Goal: Obtain resource: Download file/media

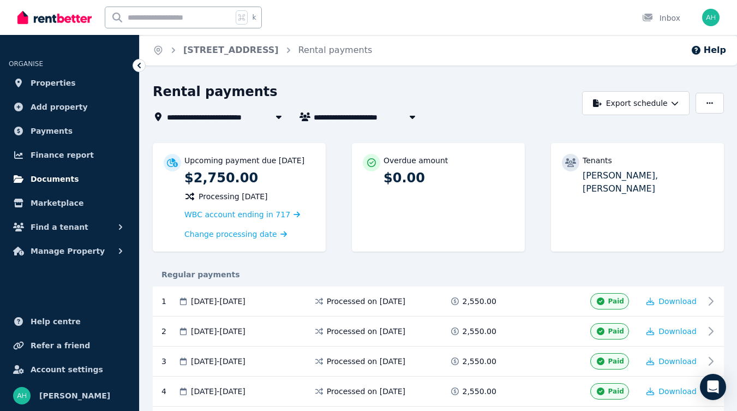
click at [64, 179] on span "Documents" at bounding box center [55, 178] width 49 height 13
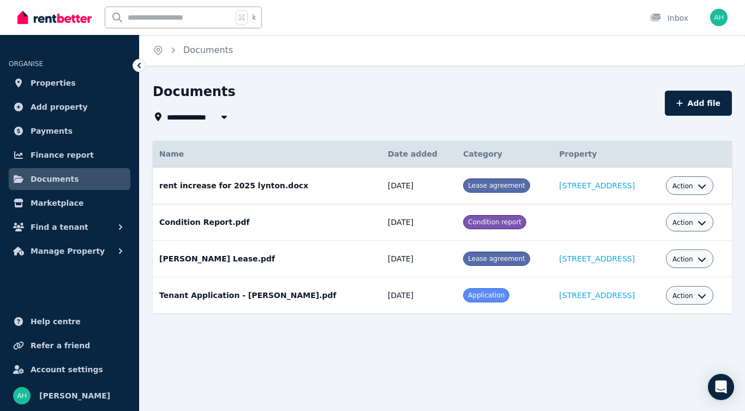
click at [695, 184] on button "Action" at bounding box center [689, 186] width 34 height 9
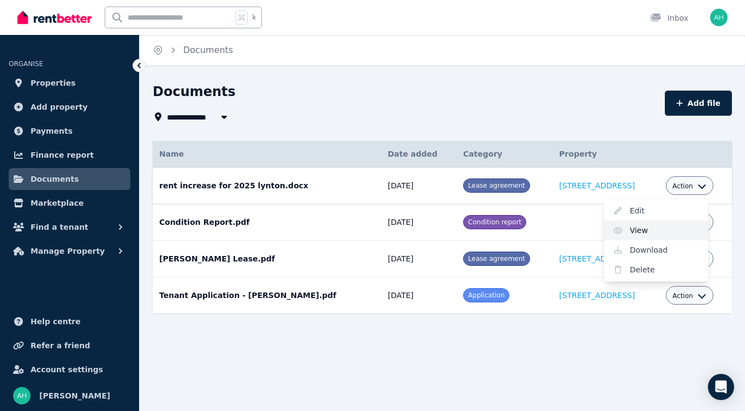
click at [634, 228] on link "View" at bounding box center [656, 230] width 105 height 20
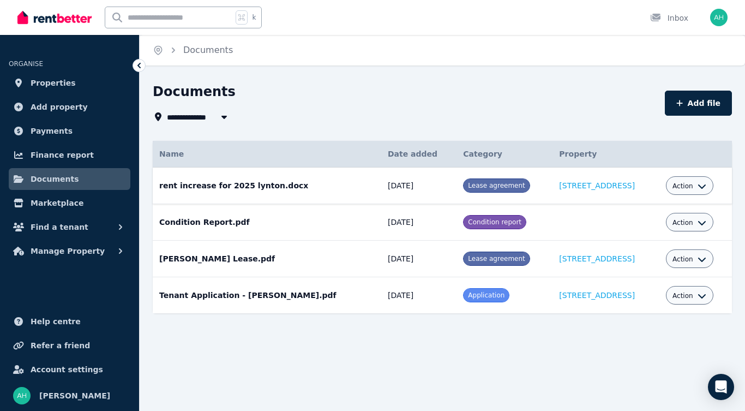
click at [687, 185] on span "Action" at bounding box center [682, 186] width 21 height 9
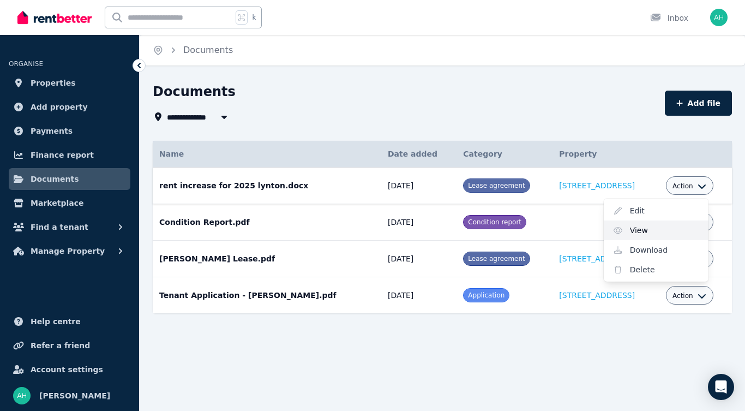
click at [638, 230] on link "View" at bounding box center [656, 230] width 105 height 20
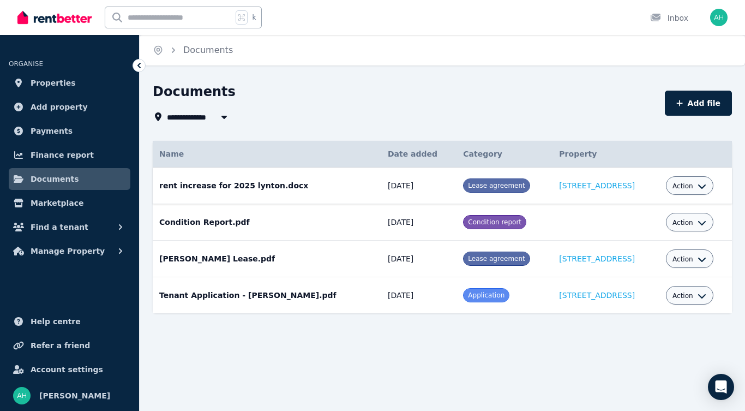
click at [471, 183] on span "Lease agreement" at bounding box center [496, 186] width 57 height 8
click at [559, 187] on link "[STREET_ADDRESS]" at bounding box center [597, 185] width 76 height 9
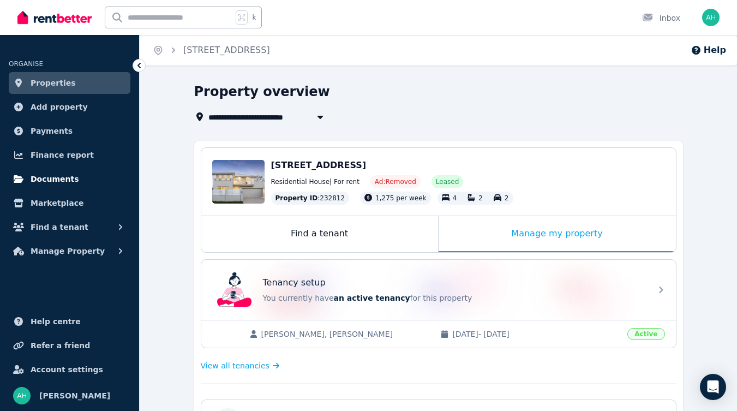
click at [59, 179] on span "Documents" at bounding box center [55, 178] width 49 height 13
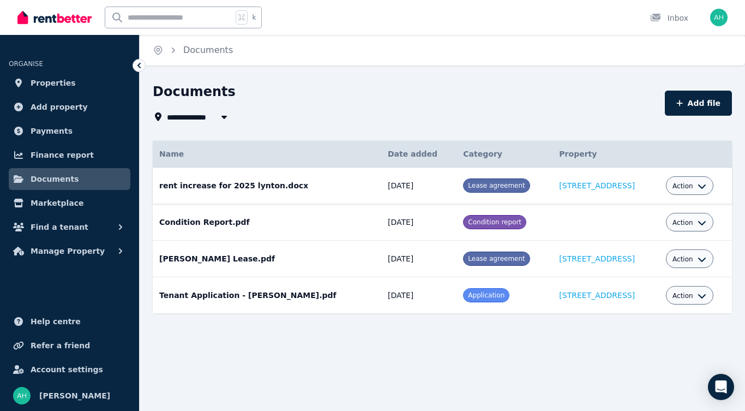
click at [688, 187] on span "Action" at bounding box center [682, 186] width 21 height 9
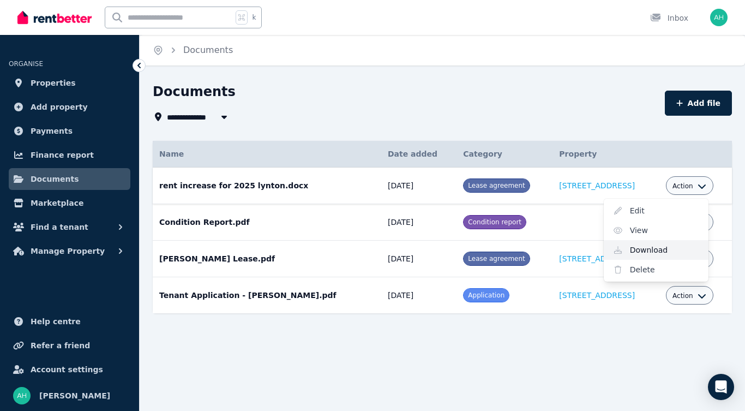
click at [647, 250] on link "Download" at bounding box center [656, 250] width 105 height 20
click at [702, 258] on icon "button" at bounding box center [702, 259] width 9 height 9
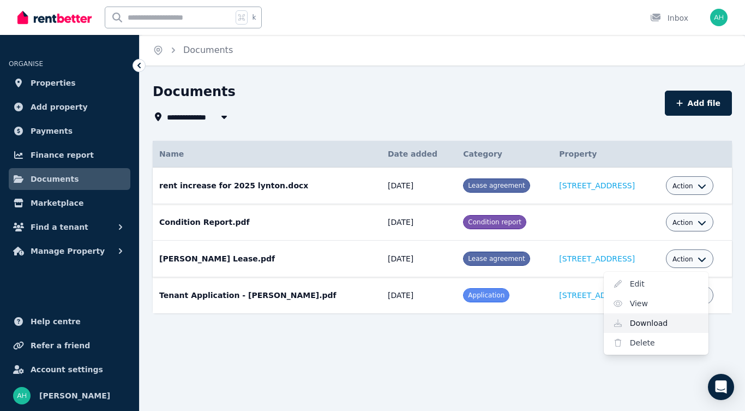
click at [645, 322] on link "Download" at bounding box center [656, 323] width 105 height 20
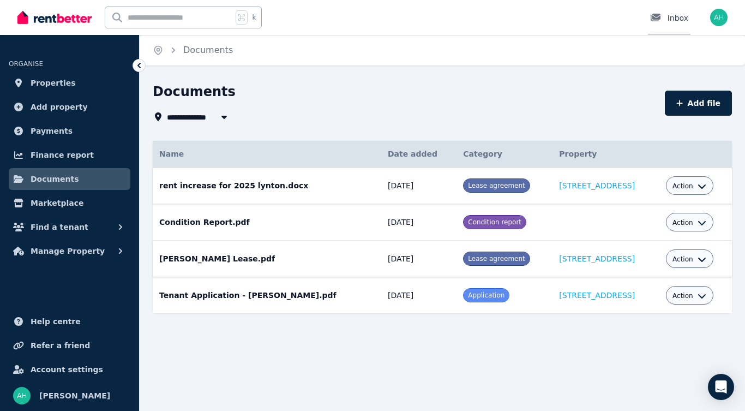
click at [676, 20] on div "Inbox" at bounding box center [669, 18] width 38 height 11
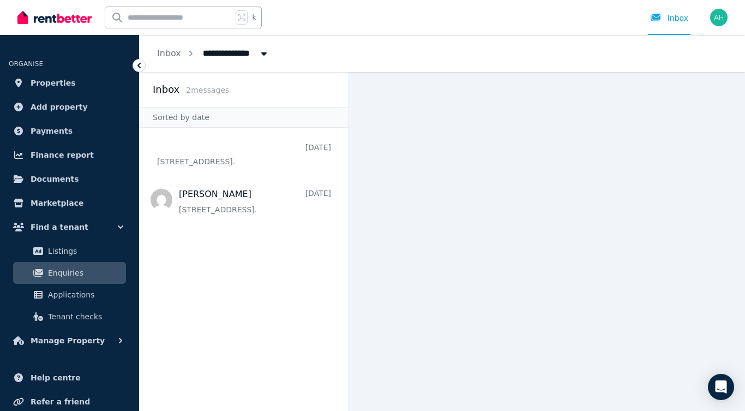
click at [720, 16] on img "button" at bounding box center [718, 17] width 17 height 17
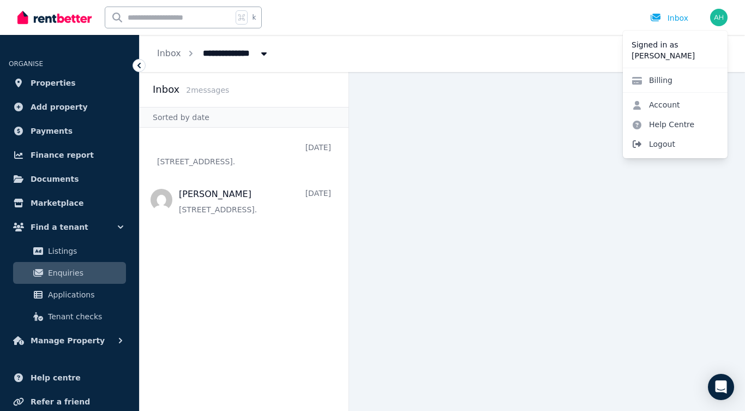
click at [664, 145] on span "Logout" at bounding box center [675, 144] width 105 height 20
